Goal: Task Accomplishment & Management: Complete application form

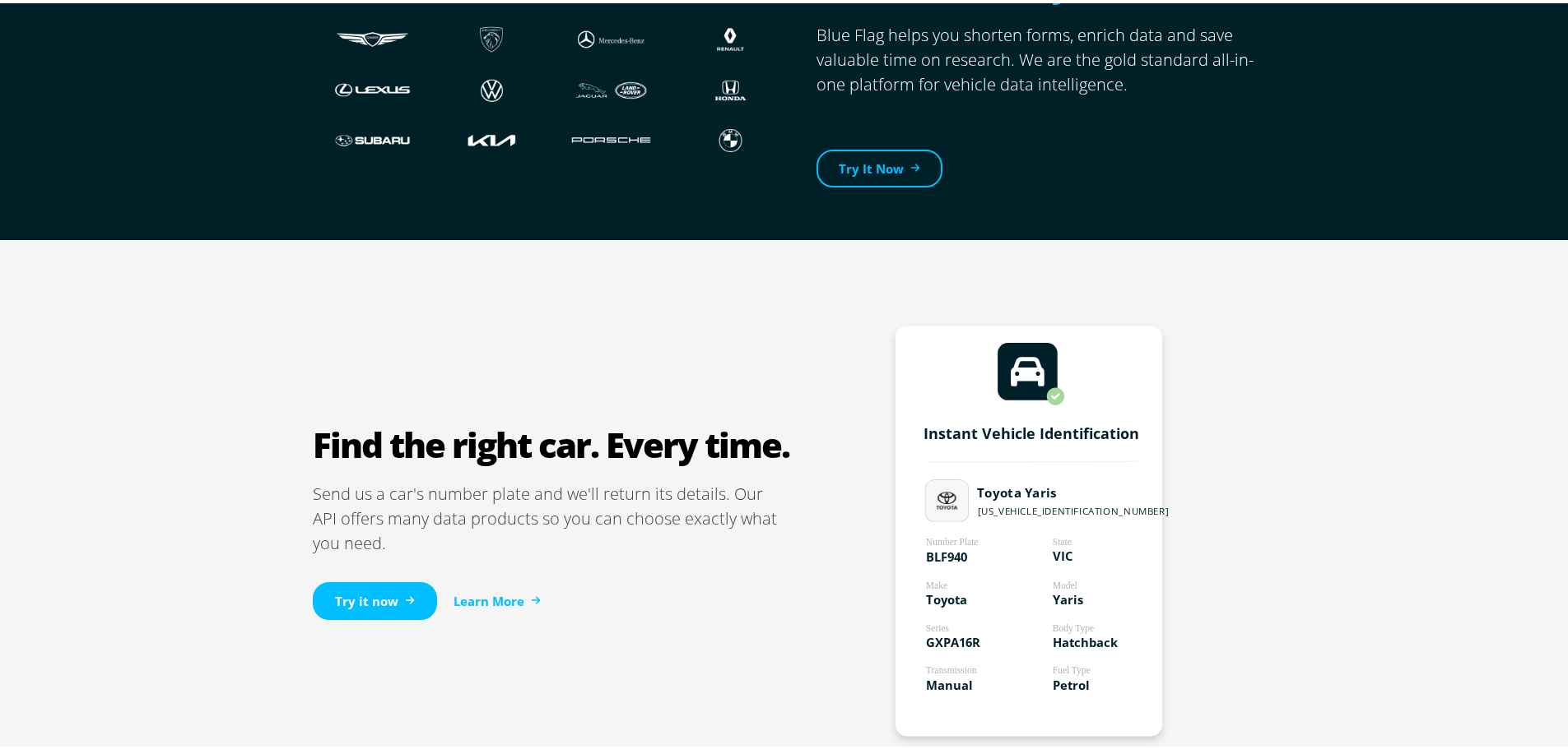
scroll to position [740, 0]
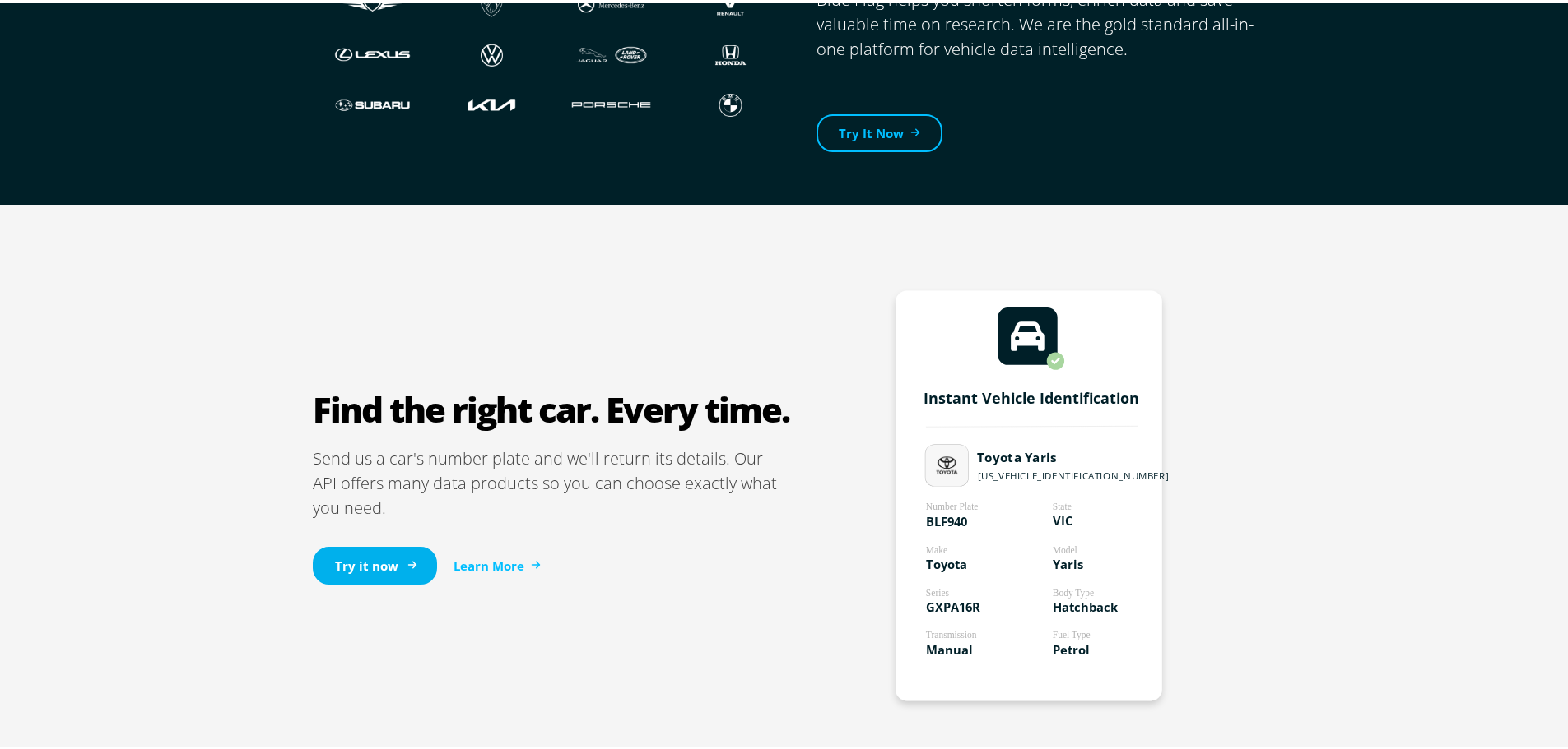
click at [346, 555] on link "Try it now" at bounding box center [375, 562] width 125 height 39
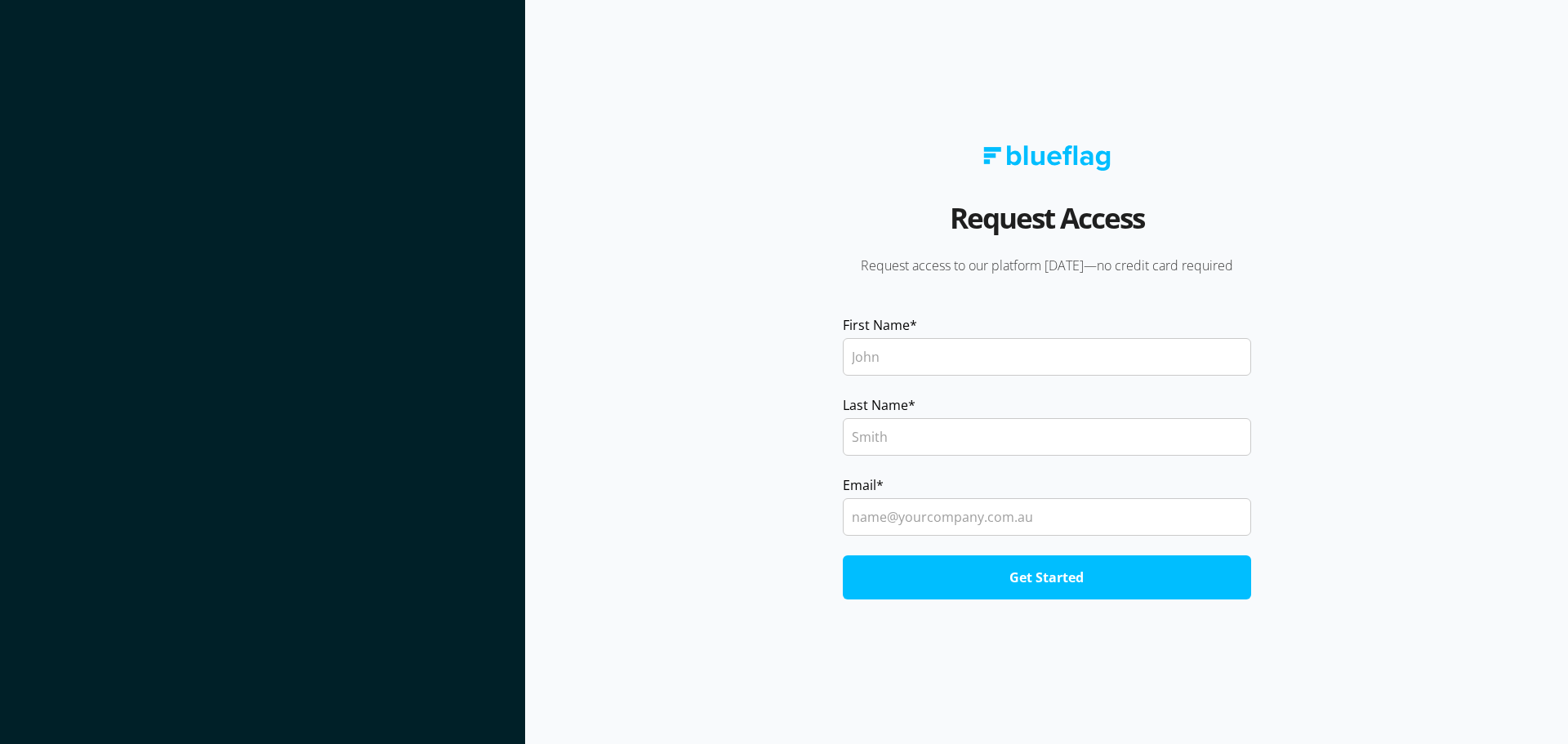
click at [887, 359] on input "First Name *" at bounding box center [1047, 357] width 408 height 37
type input "[PERSON_NAME]"
type input "[PERSON_NAME][EMAIL_ADDRESS][DOMAIN_NAME]"
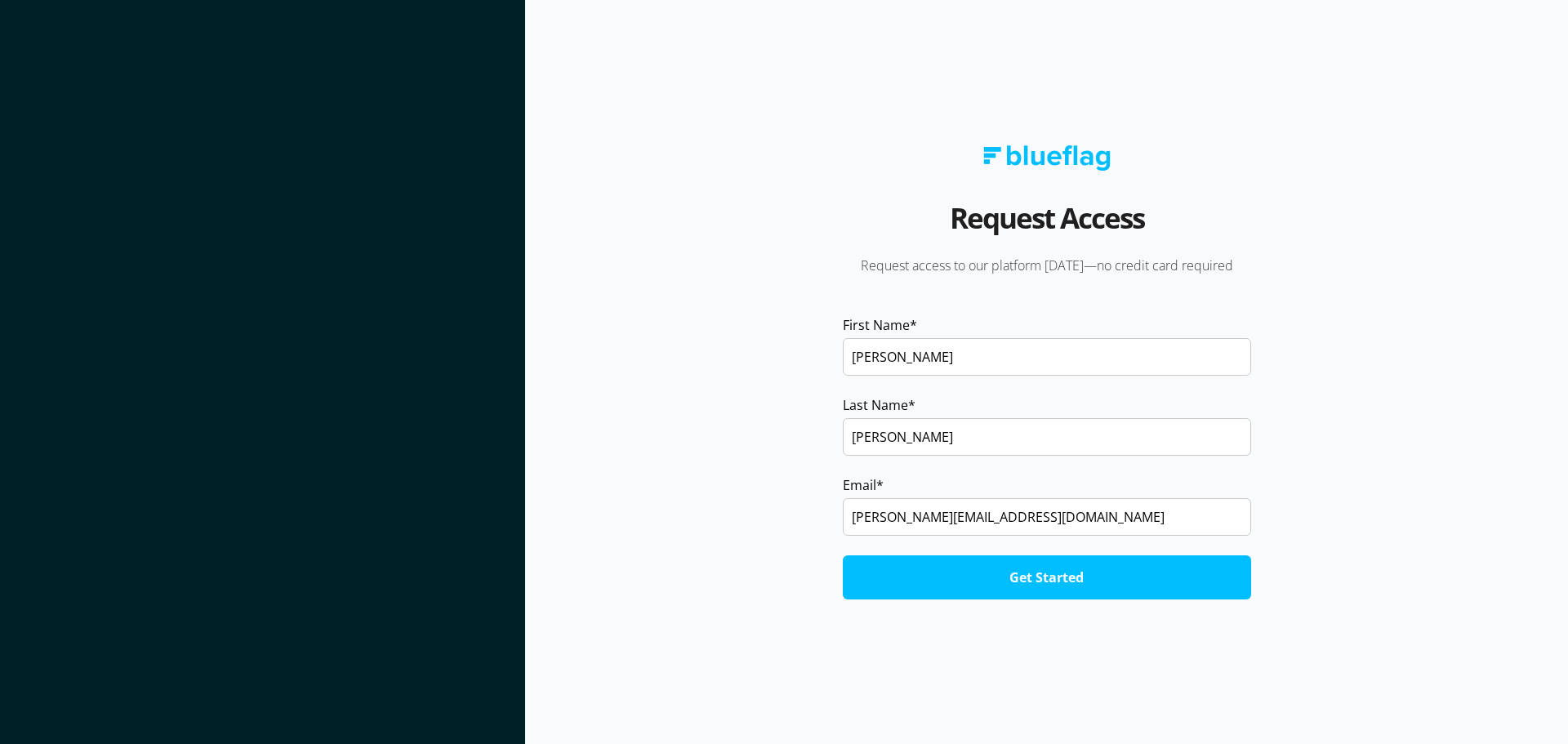
click at [1040, 581] on input "Get Started" at bounding box center [1047, 577] width 408 height 44
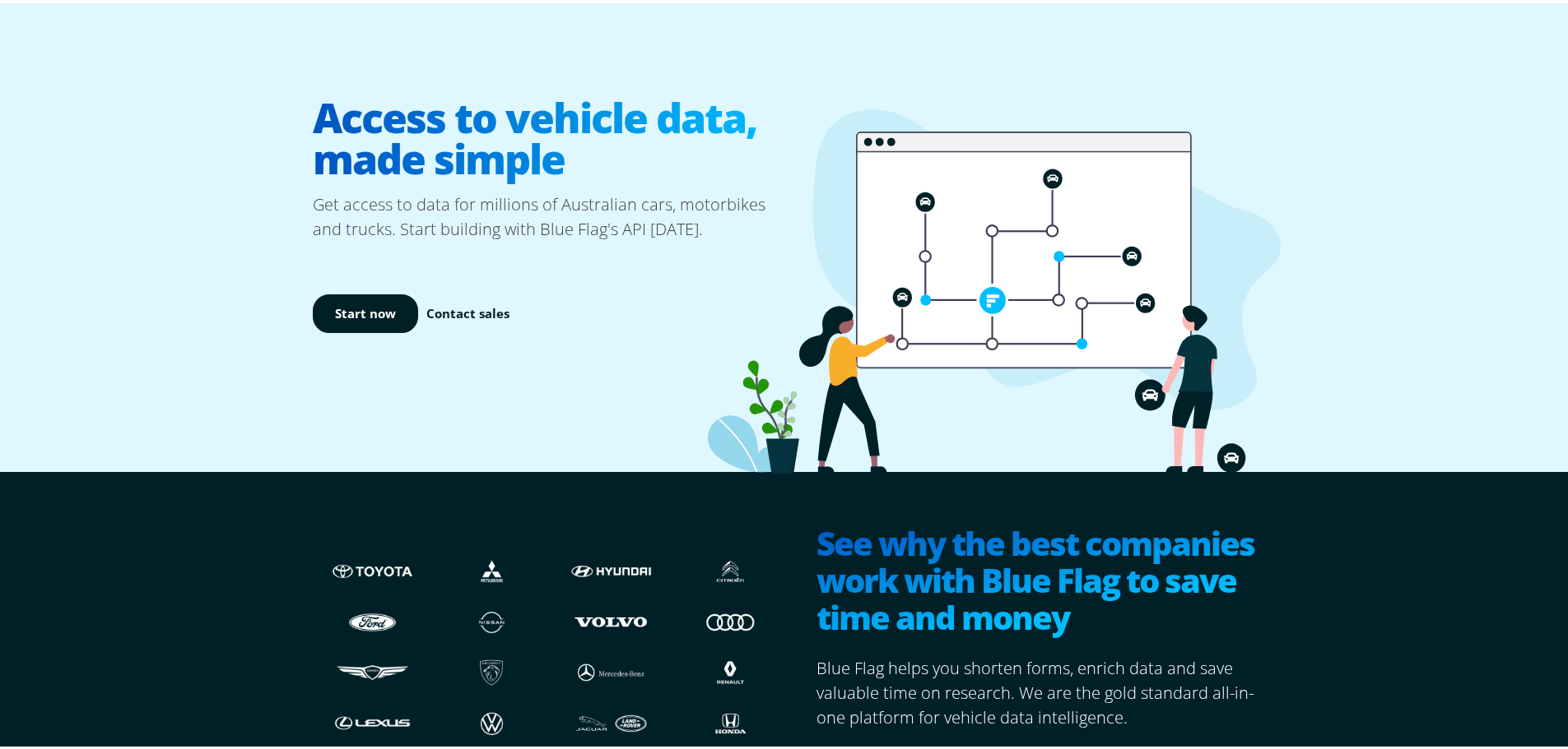
scroll to position [164, 0]
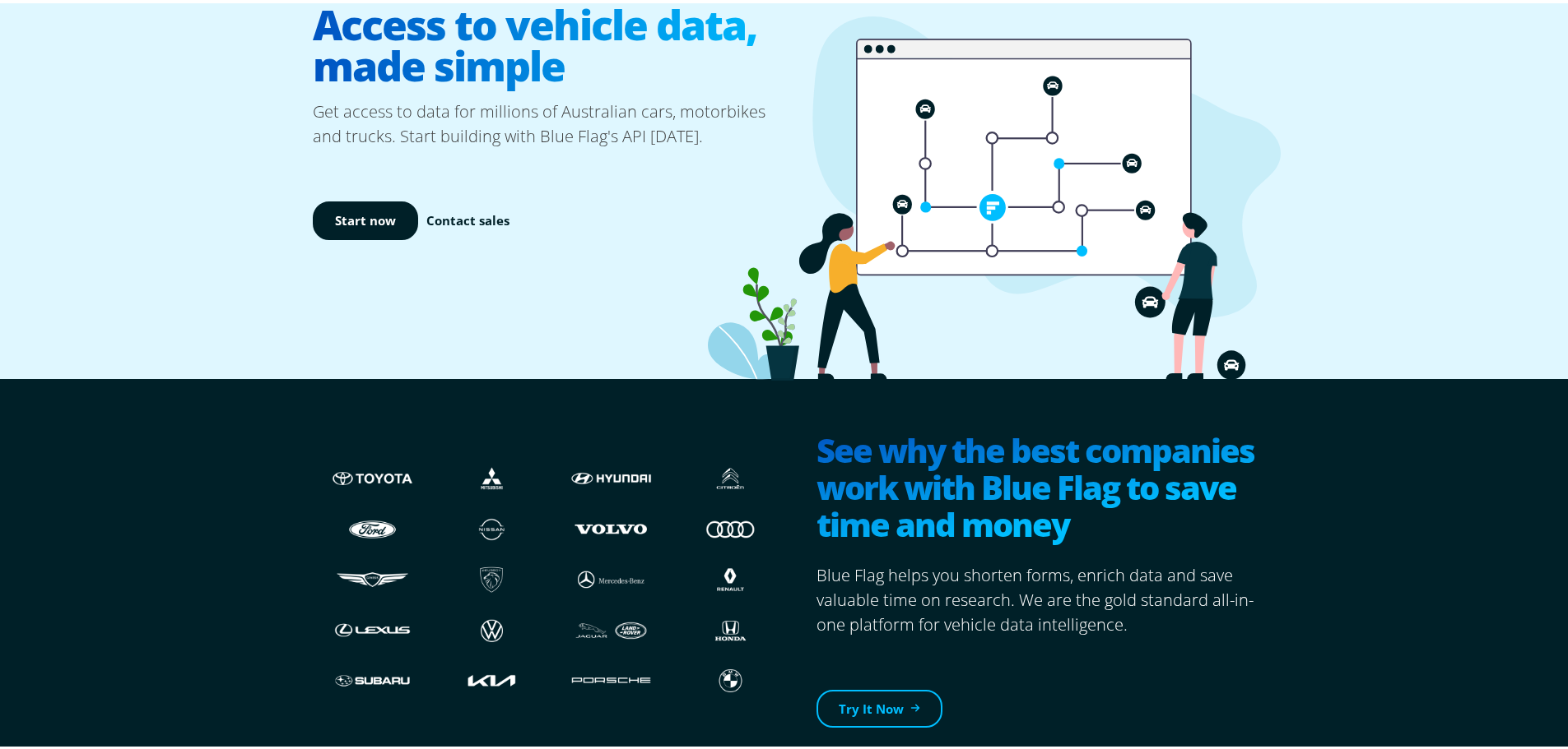
click at [492, 58] on h1 "Access to vehicle data, made simple" at bounding box center [551, 42] width 478 height 109
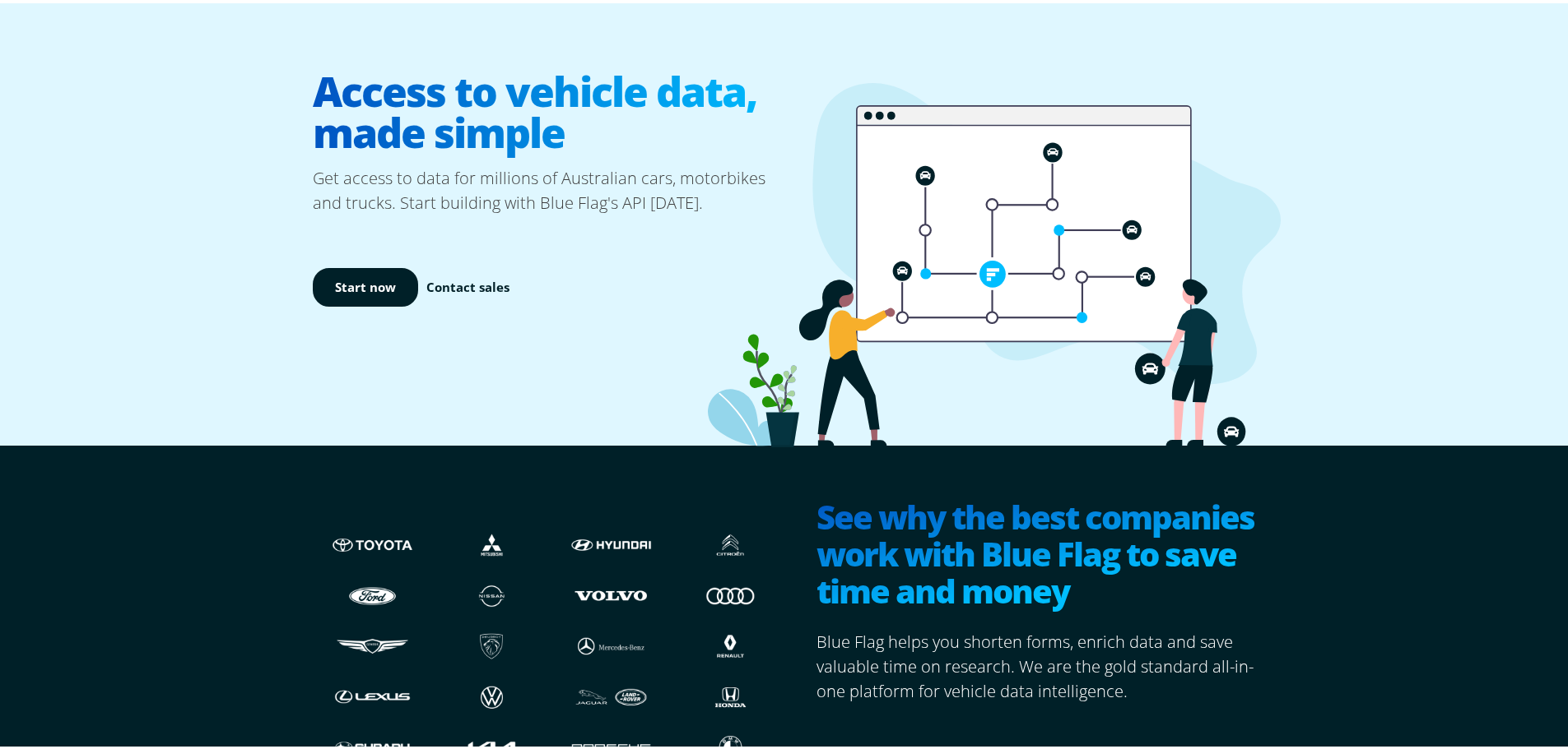
scroll to position [0, 0]
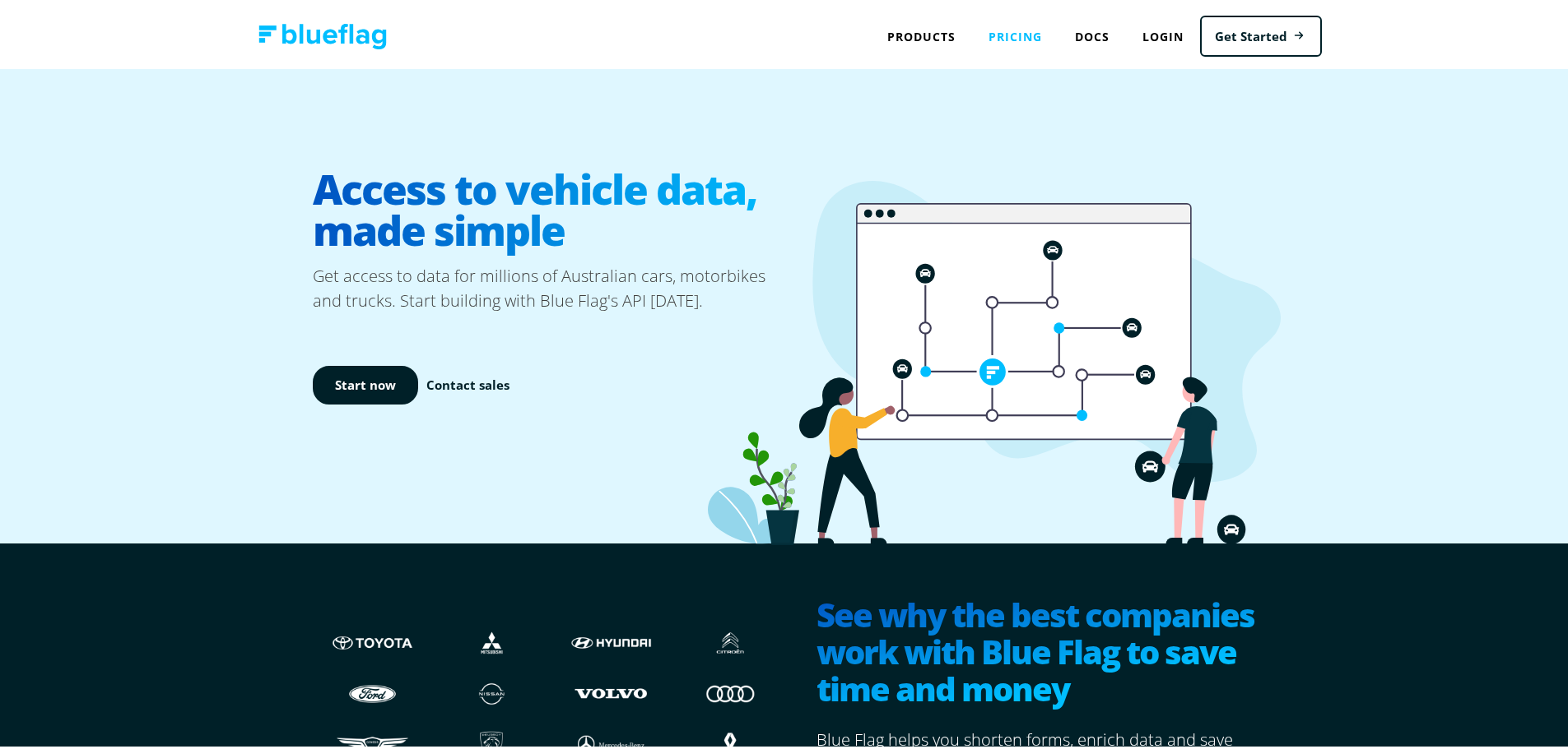
click at [1014, 35] on link "Pricing" at bounding box center [1014, 34] width 86 height 34
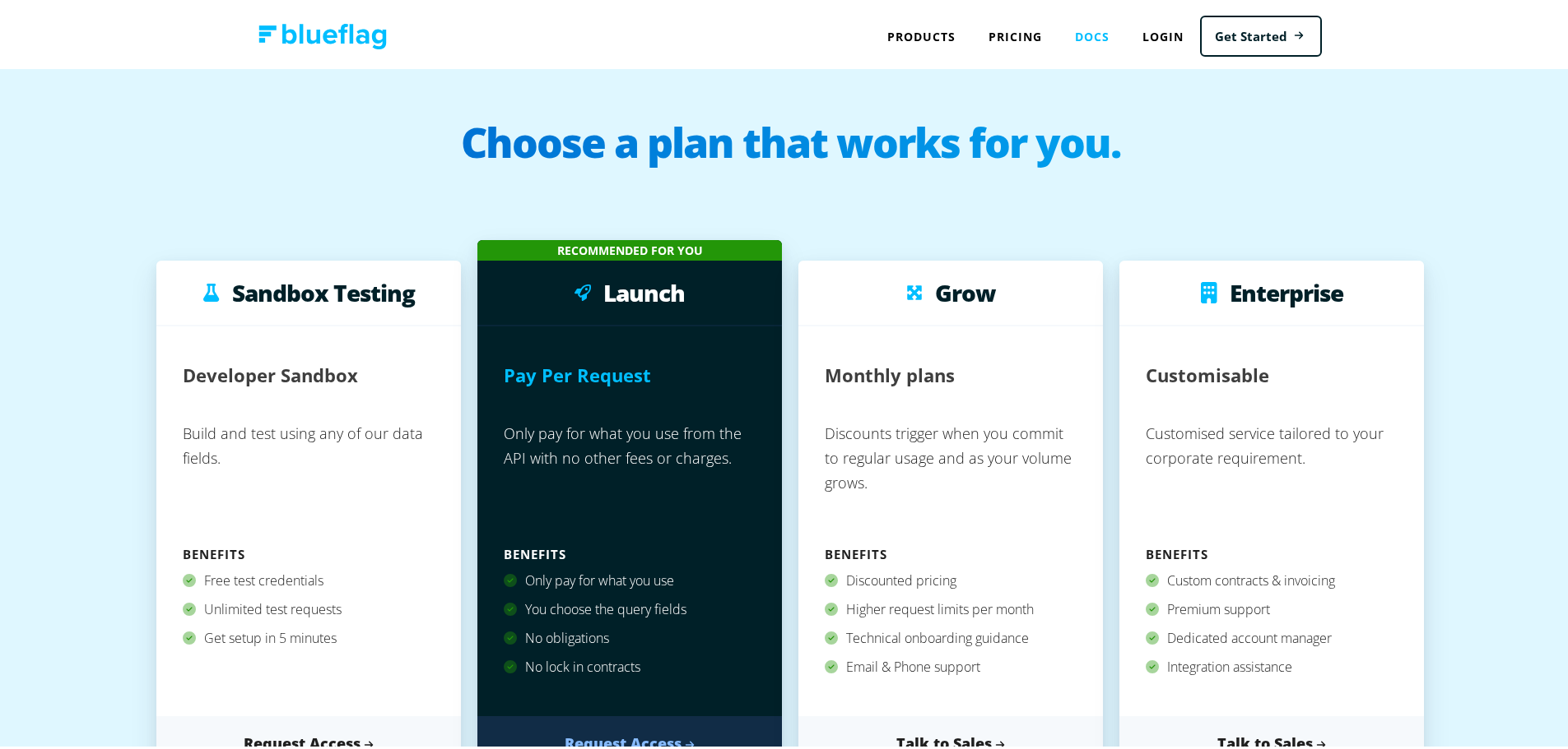
click at [1097, 31] on link "Docs" at bounding box center [1091, 34] width 67 height 34
click at [1299, 22] on link "Get Started" at bounding box center [1261, 33] width 122 height 42
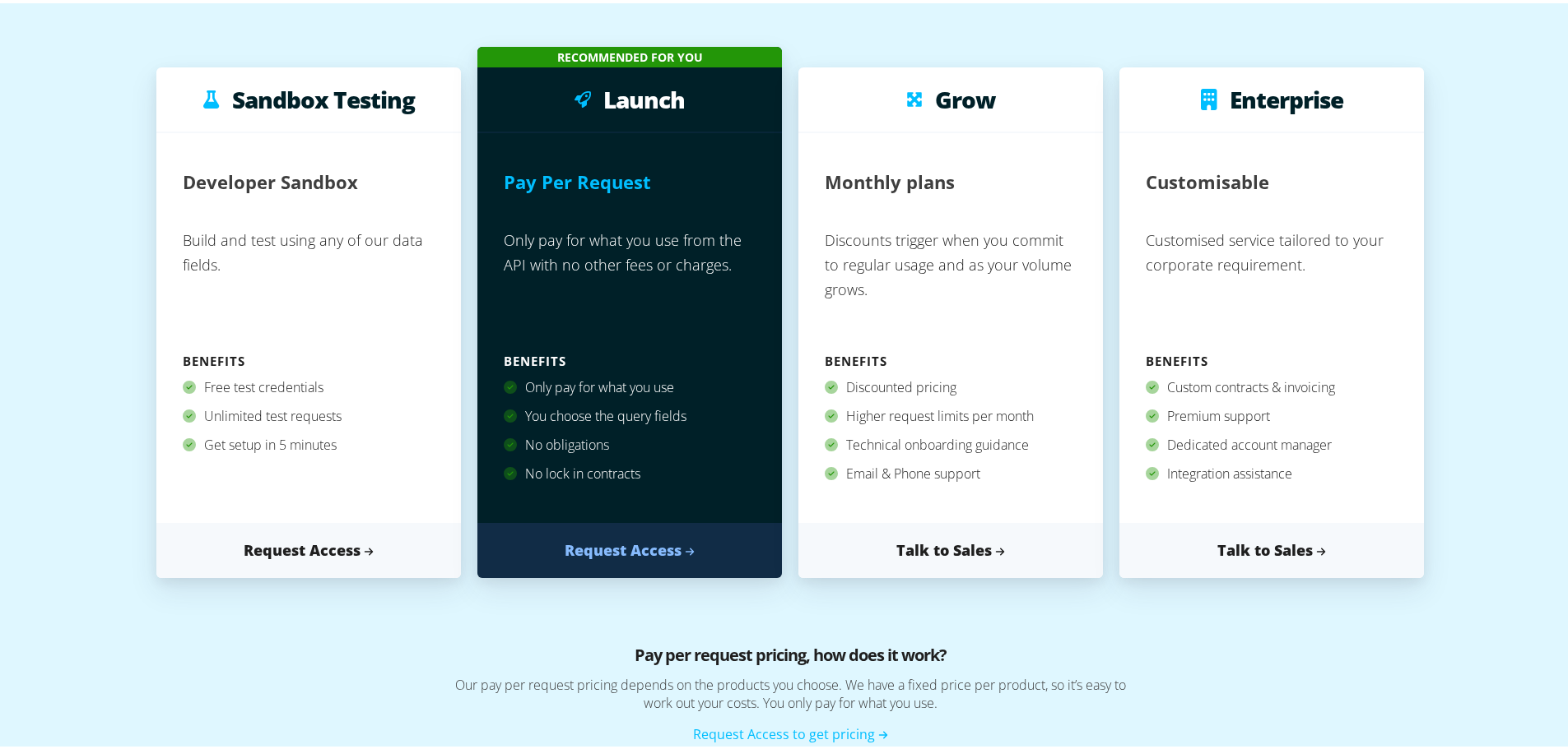
scroll to position [247, 0]
